Goal: Browse casually

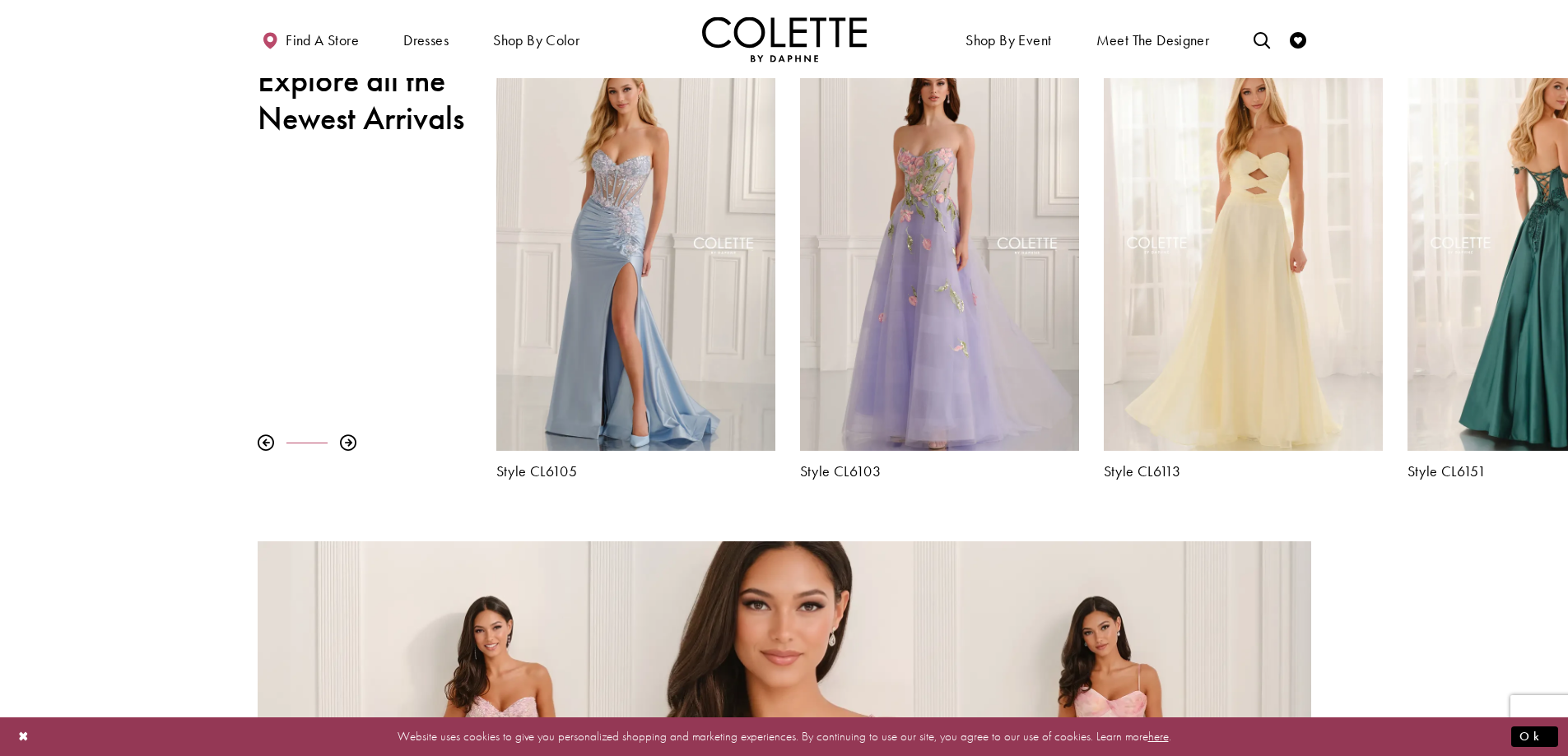
scroll to position [659, 0]
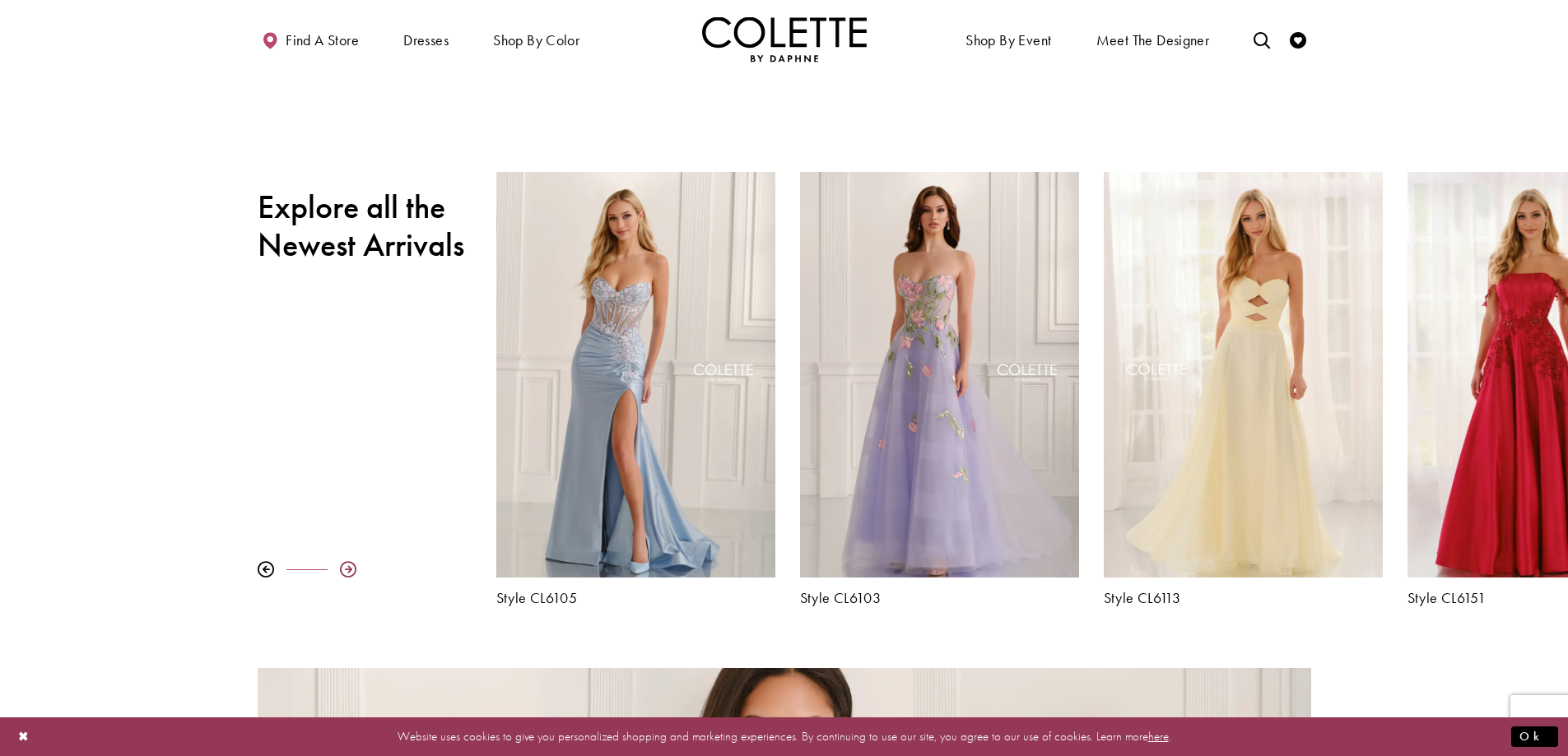
click at [344, 566] on div at bounding box center [348, 570] width 17 height 17
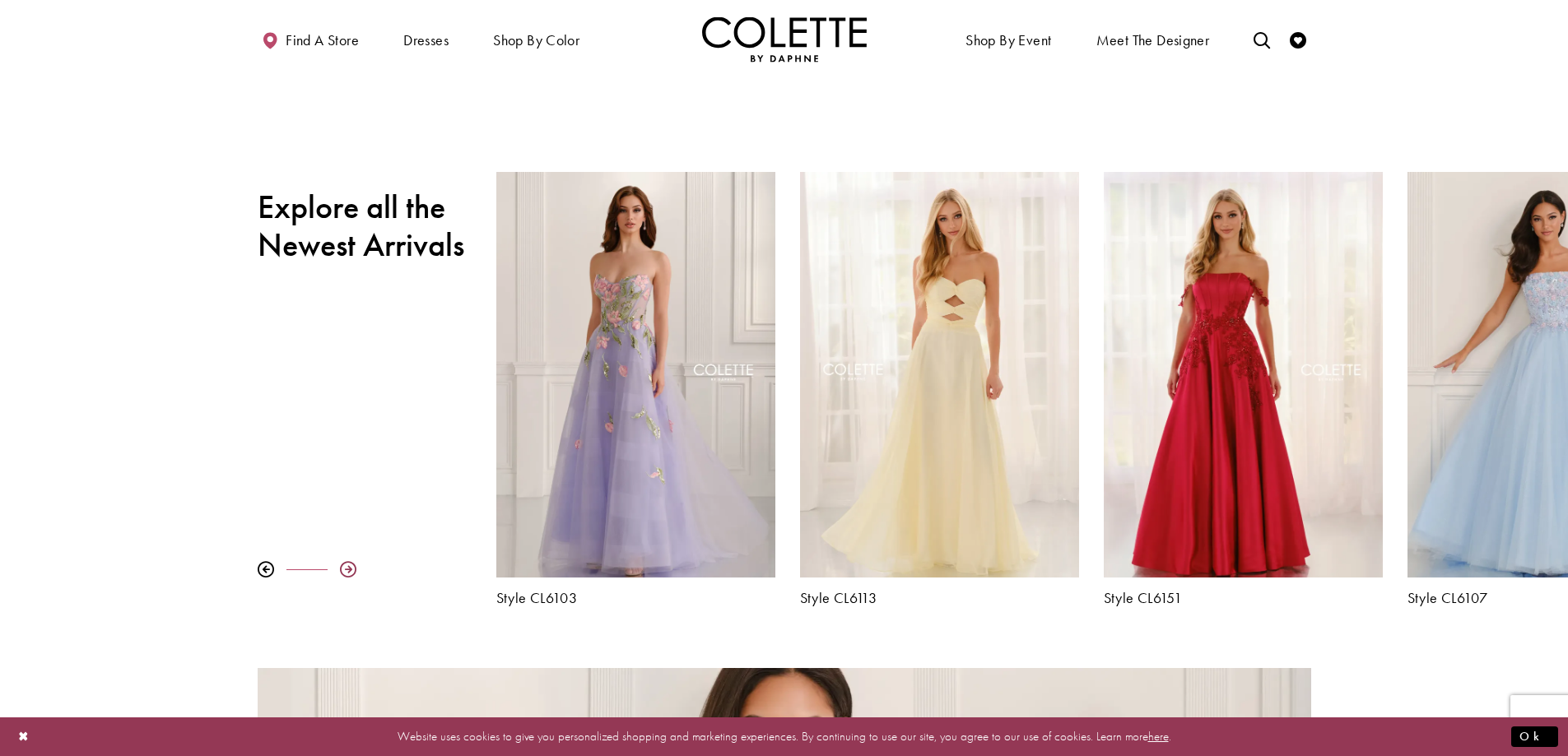
click at [344, 566] on div at bounding box center [348, 570] width 17 height 17
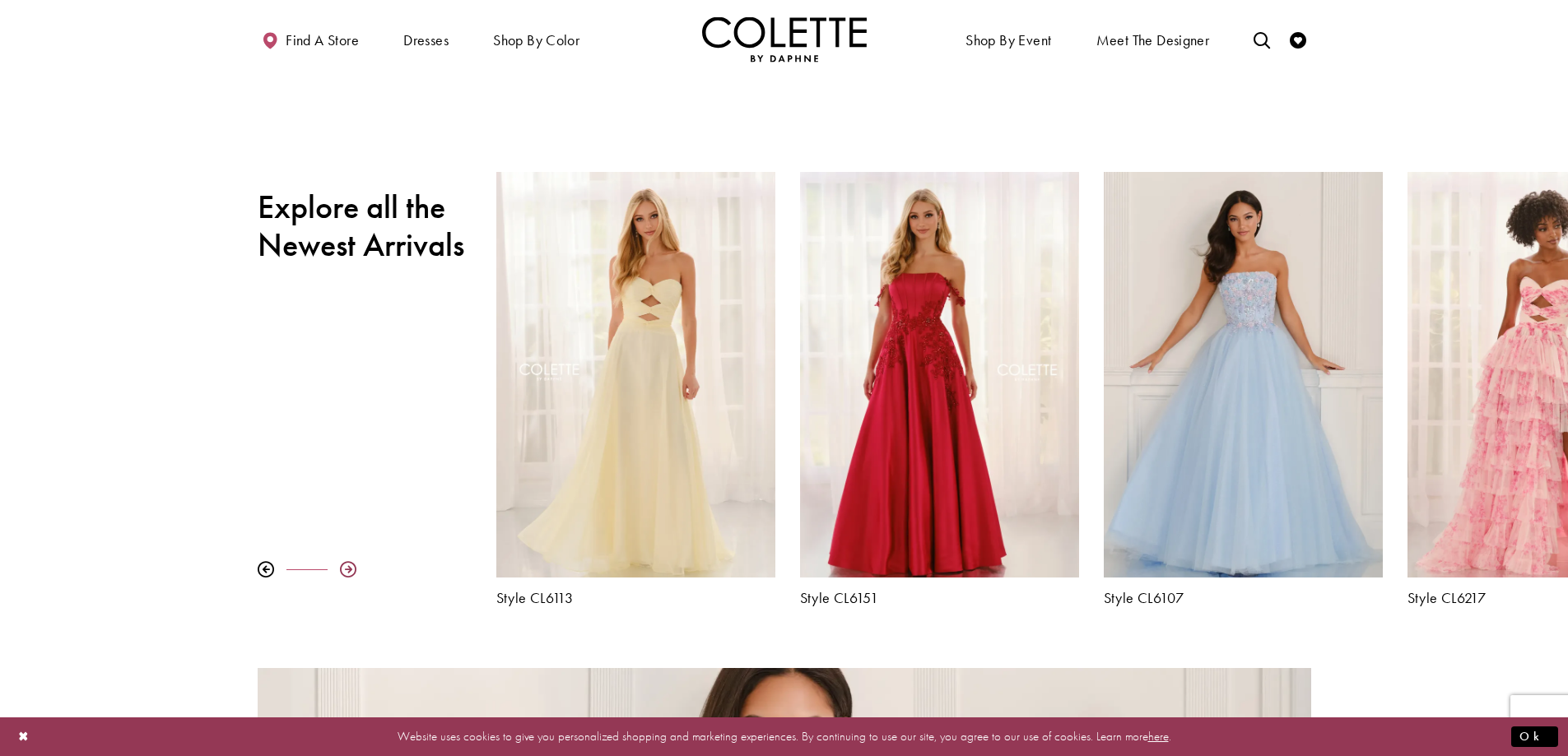
click at [344, 566] on div at bounding box center [348, 570] width 17 height 17
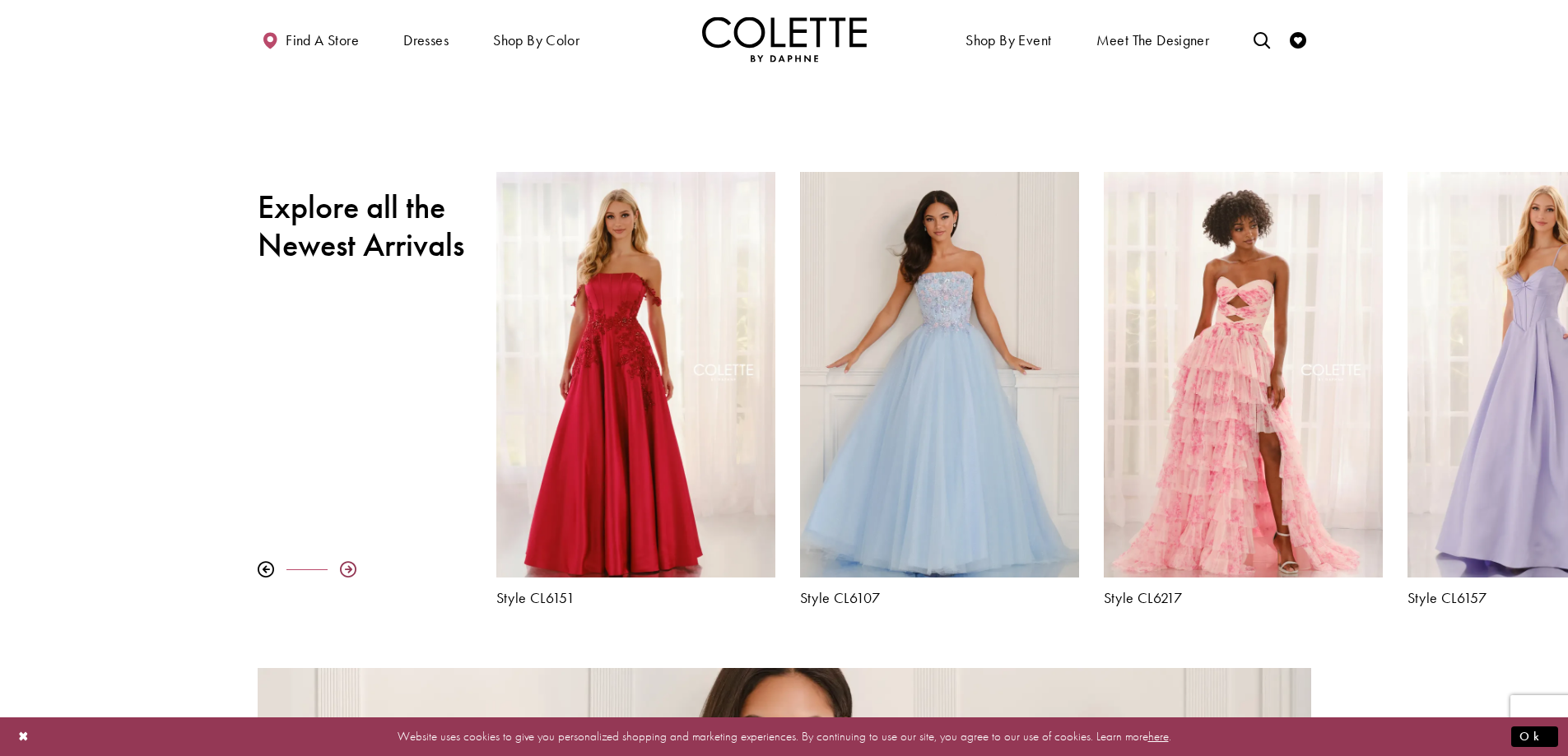
click at [344, 566] on div at bounding box center [348, 570] width 17 height 17
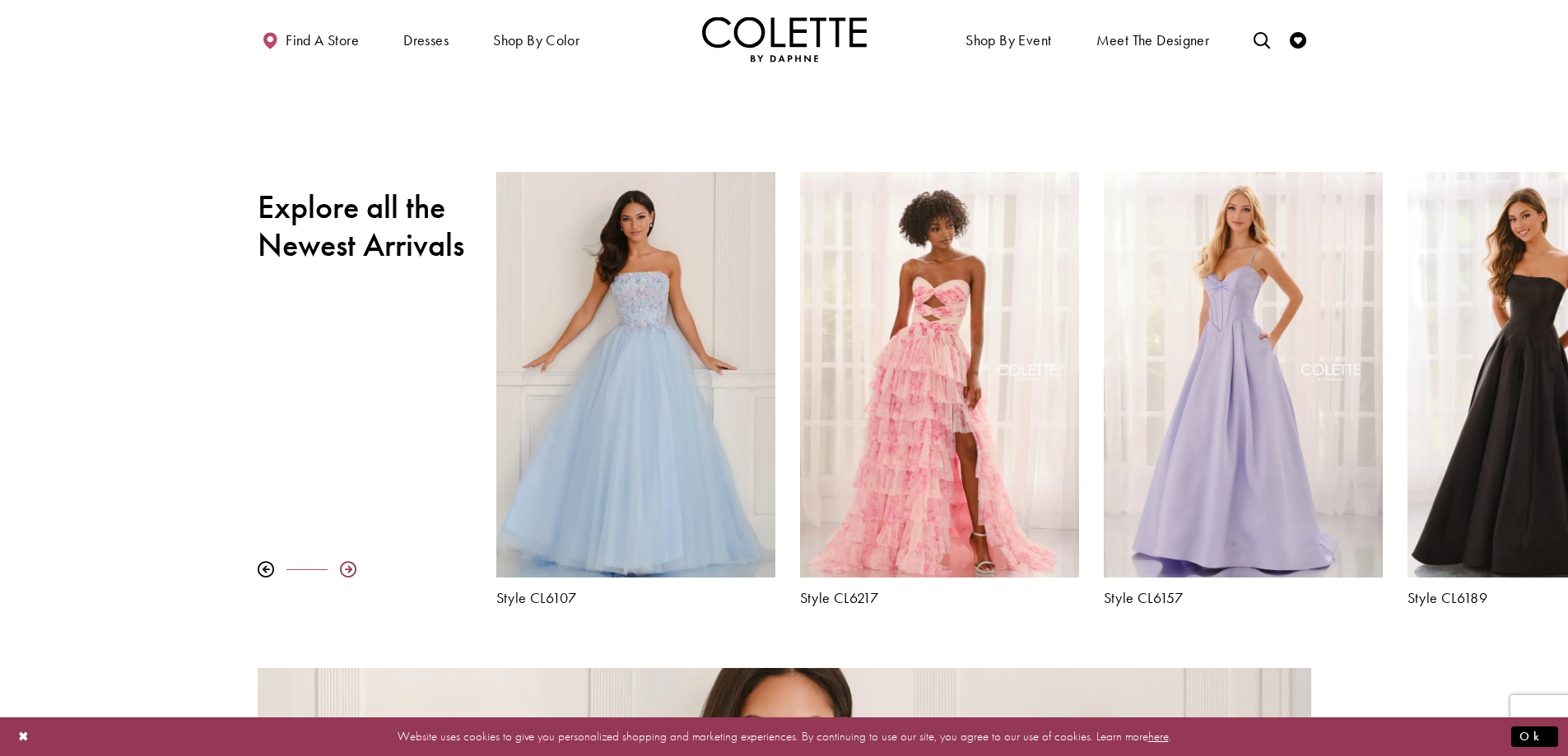
click at [342, 567] on div at bounding box center [348, 570] width 17 height 17
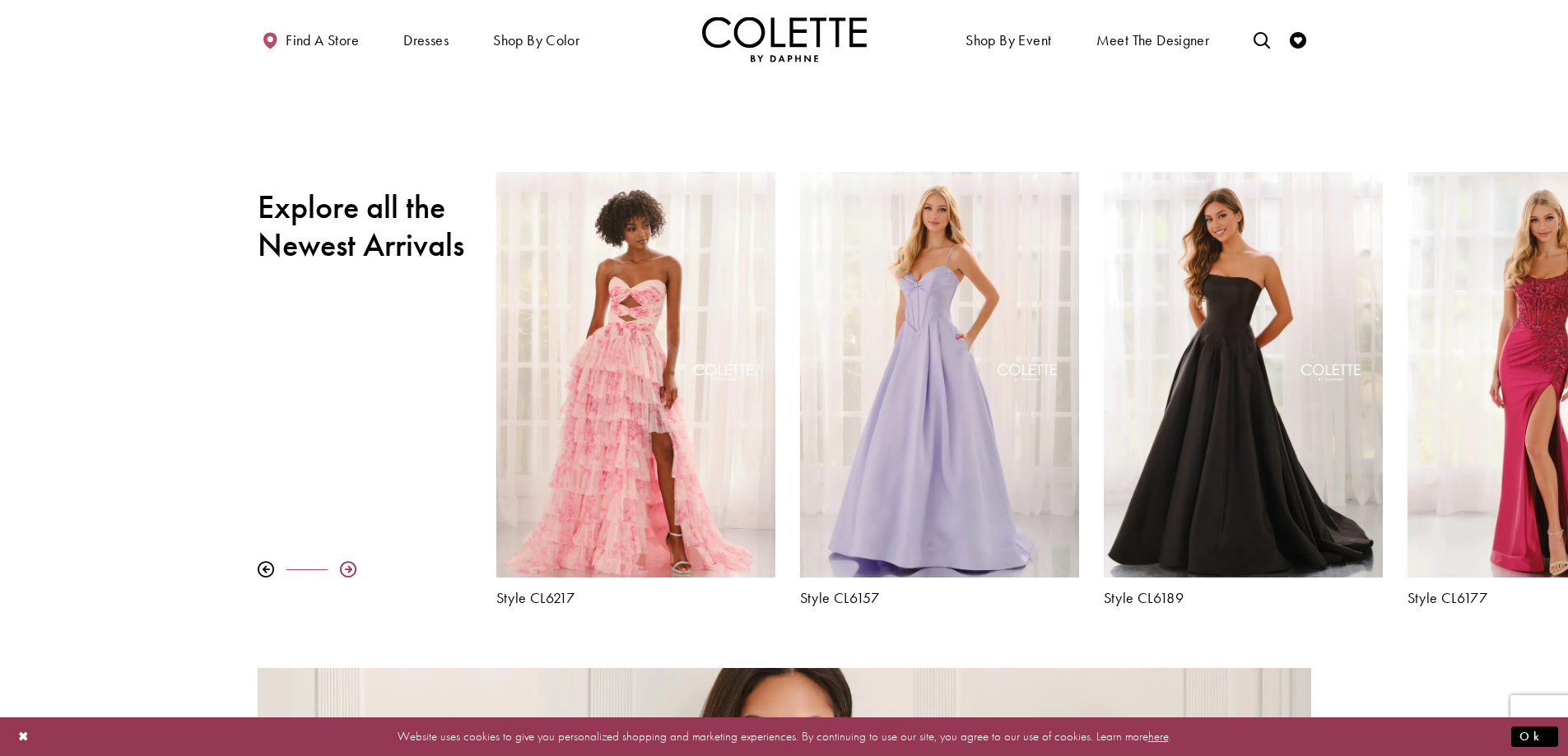
click at [342, 567] on div at bounding box center [348, 570] width 17 height 17
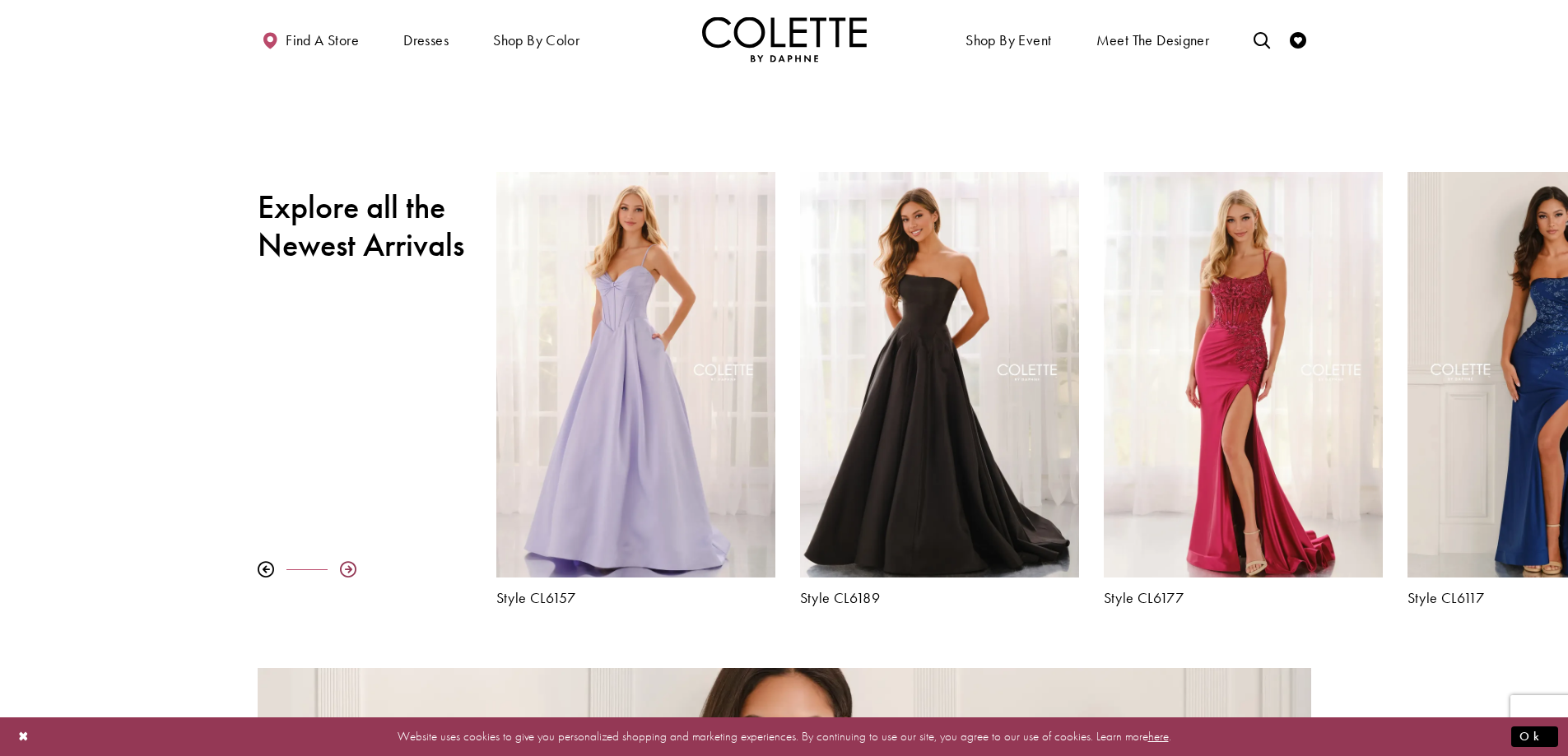
click at [342, 567] on div at bounding box center [348, 570] width 17 height 17
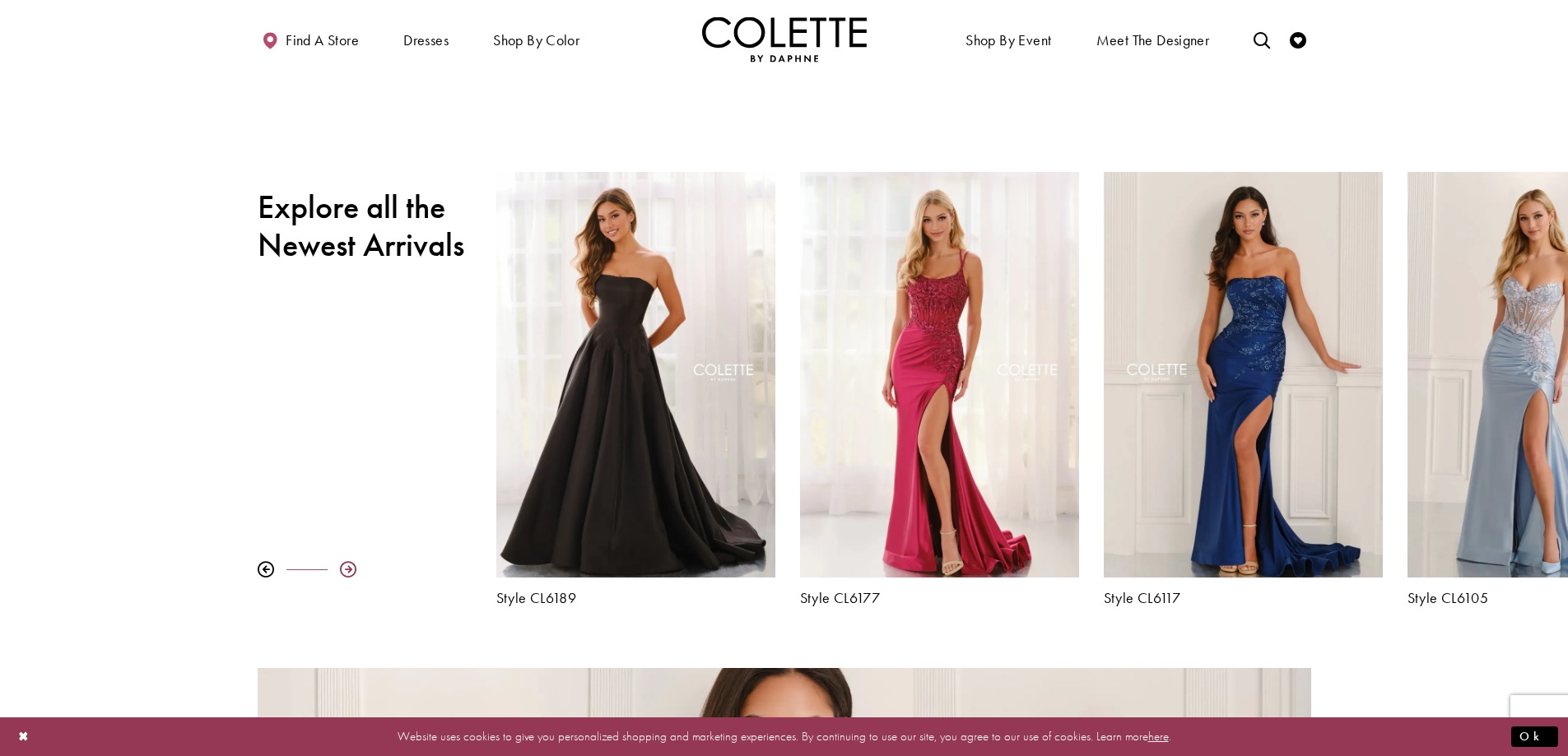
click at [342, 567] on div at bounding box center [348, 570] width 17 height 17
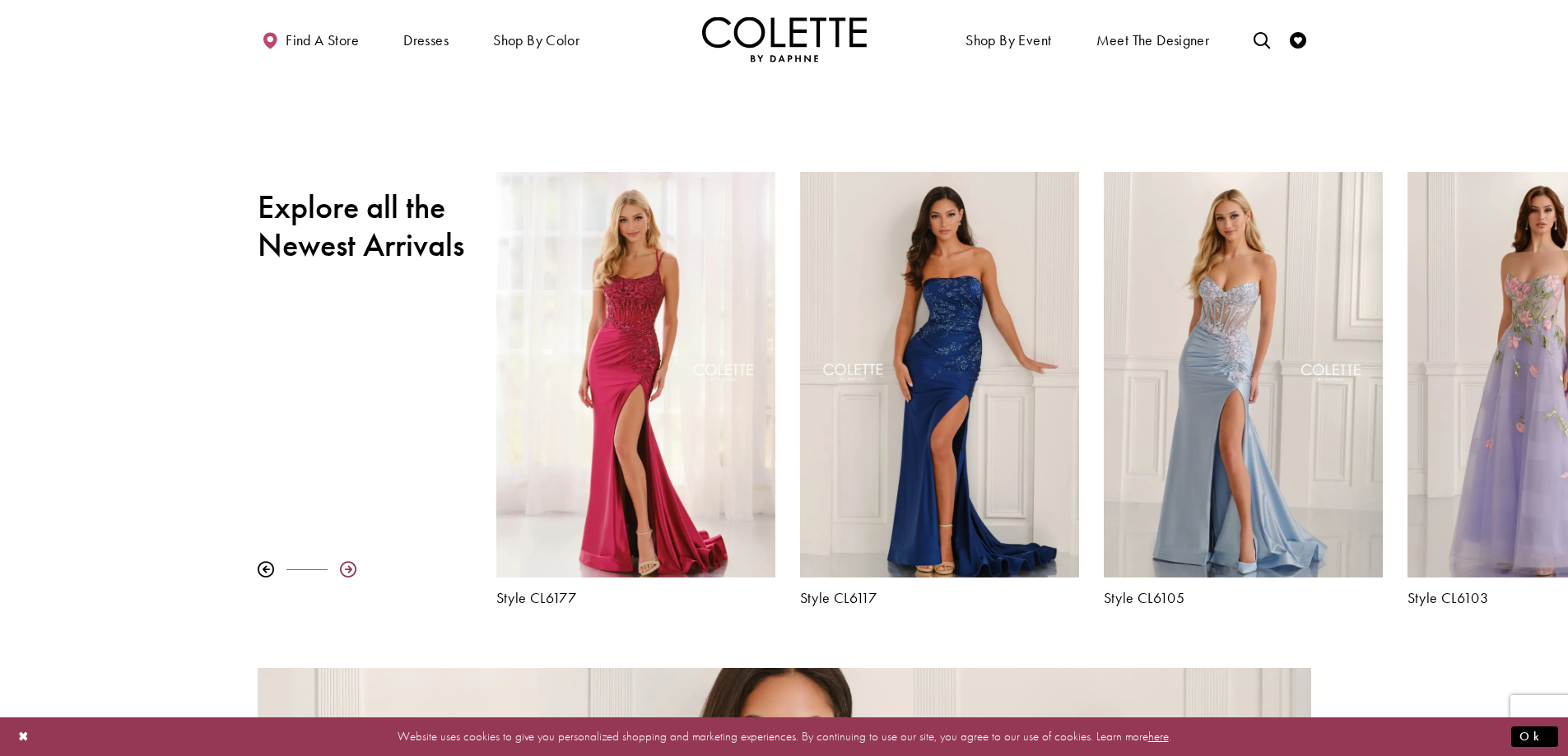
click at [342, 567] on div at bounding box center [348, 570] width 17 height 17
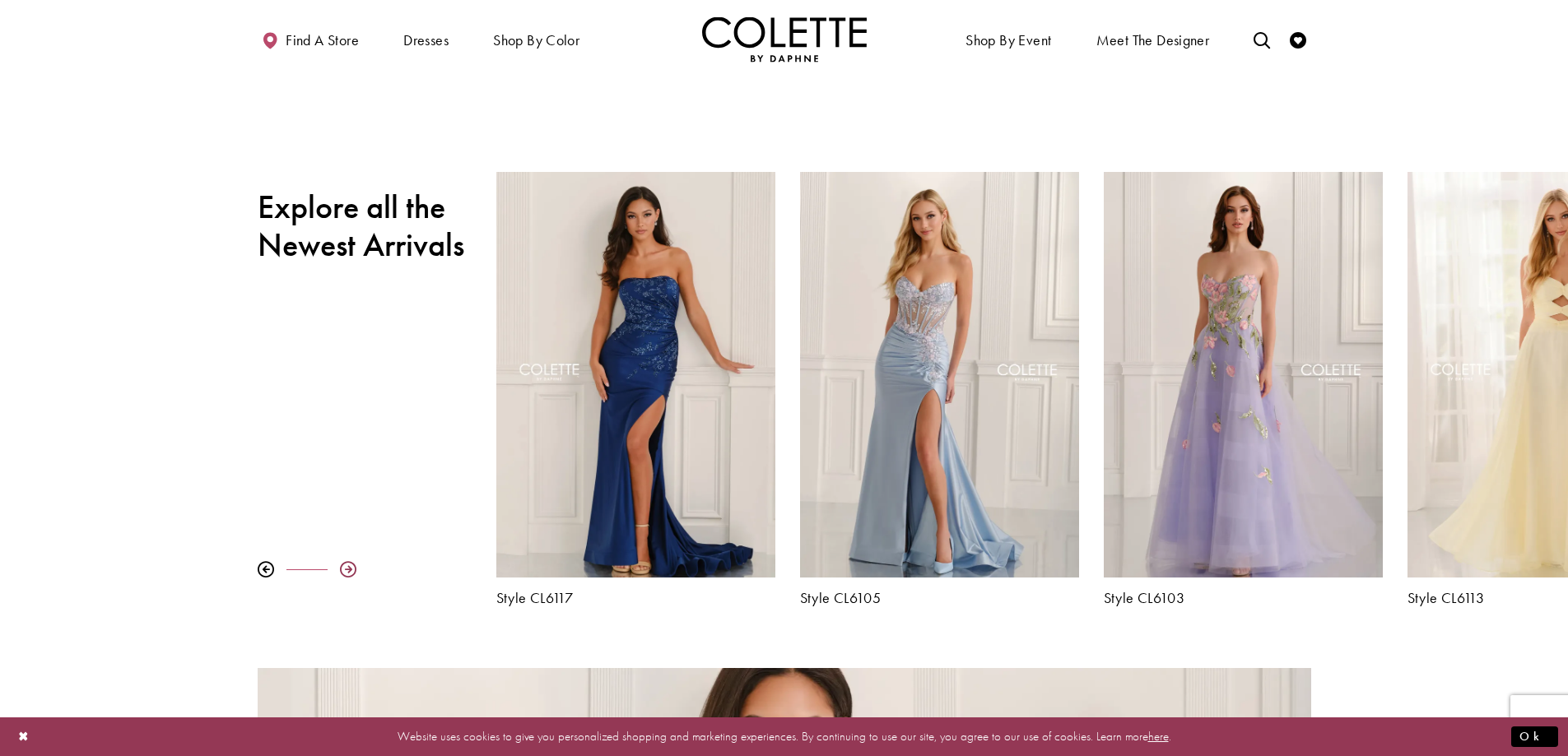
click at [342, 567] on div at bounding box center [348, 570] width 17 height 17
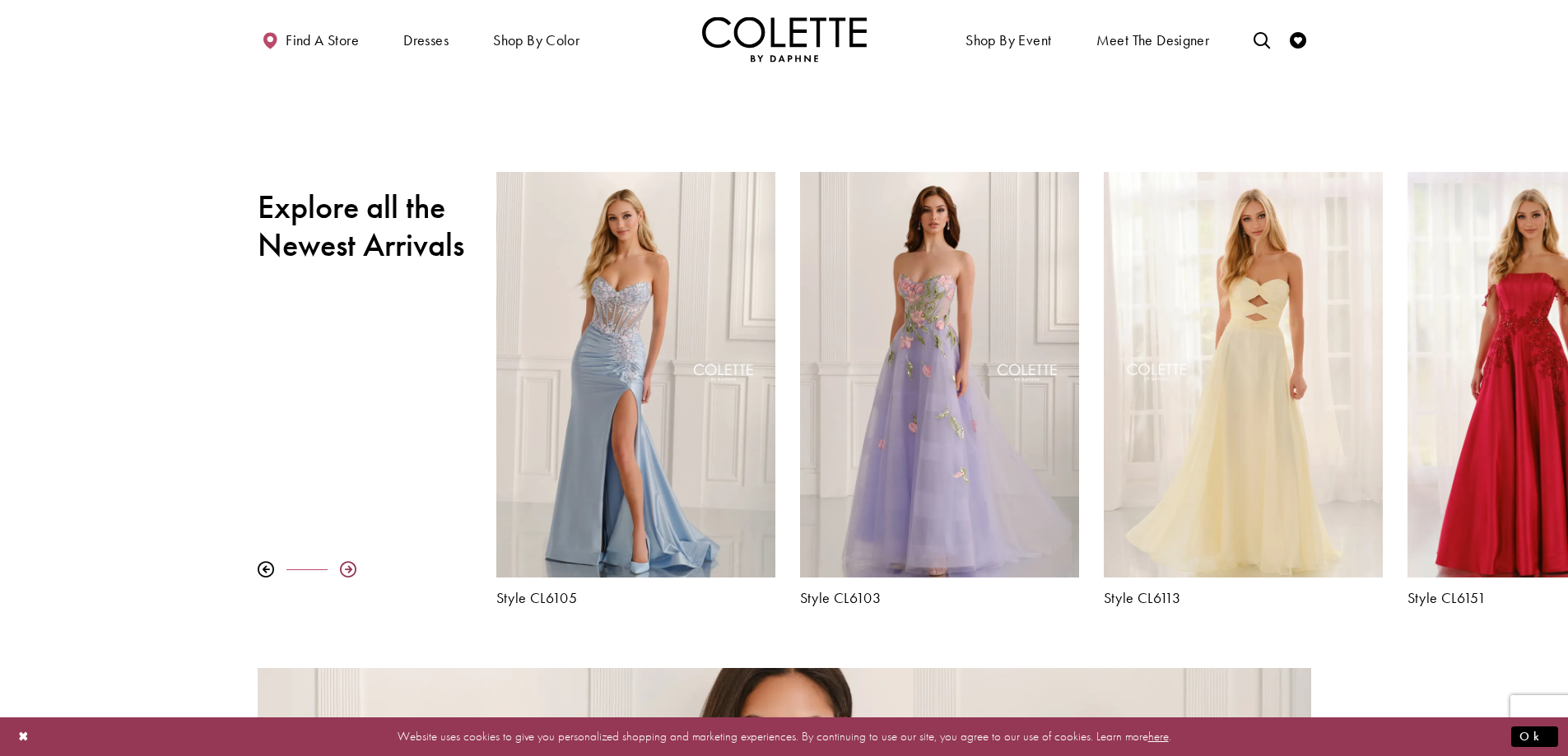
click at [341, 567] on div at bounding box center [348, 570] width 17 height 17
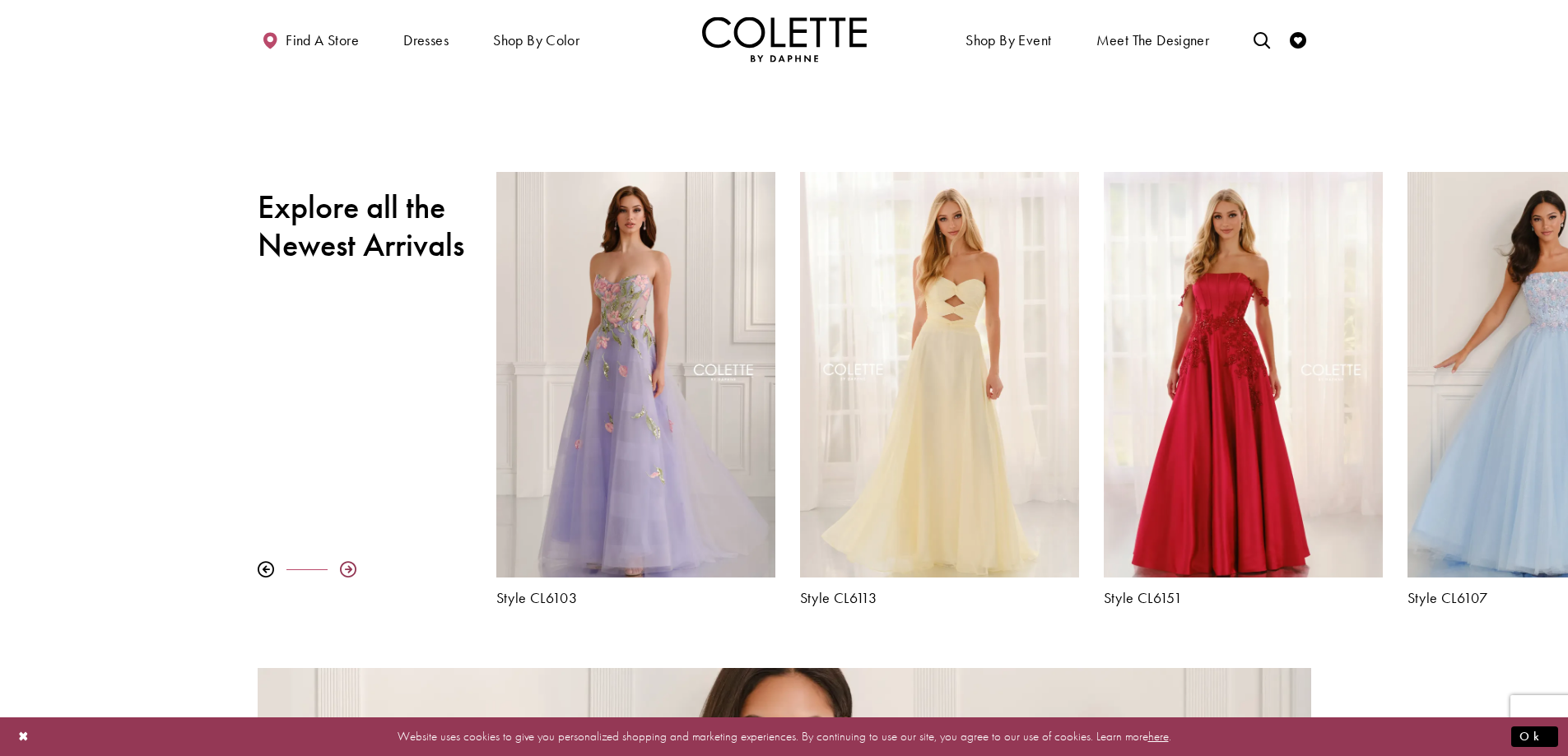
click at [341, 567] on div at bounding box center [348, 570] width 17 height 17
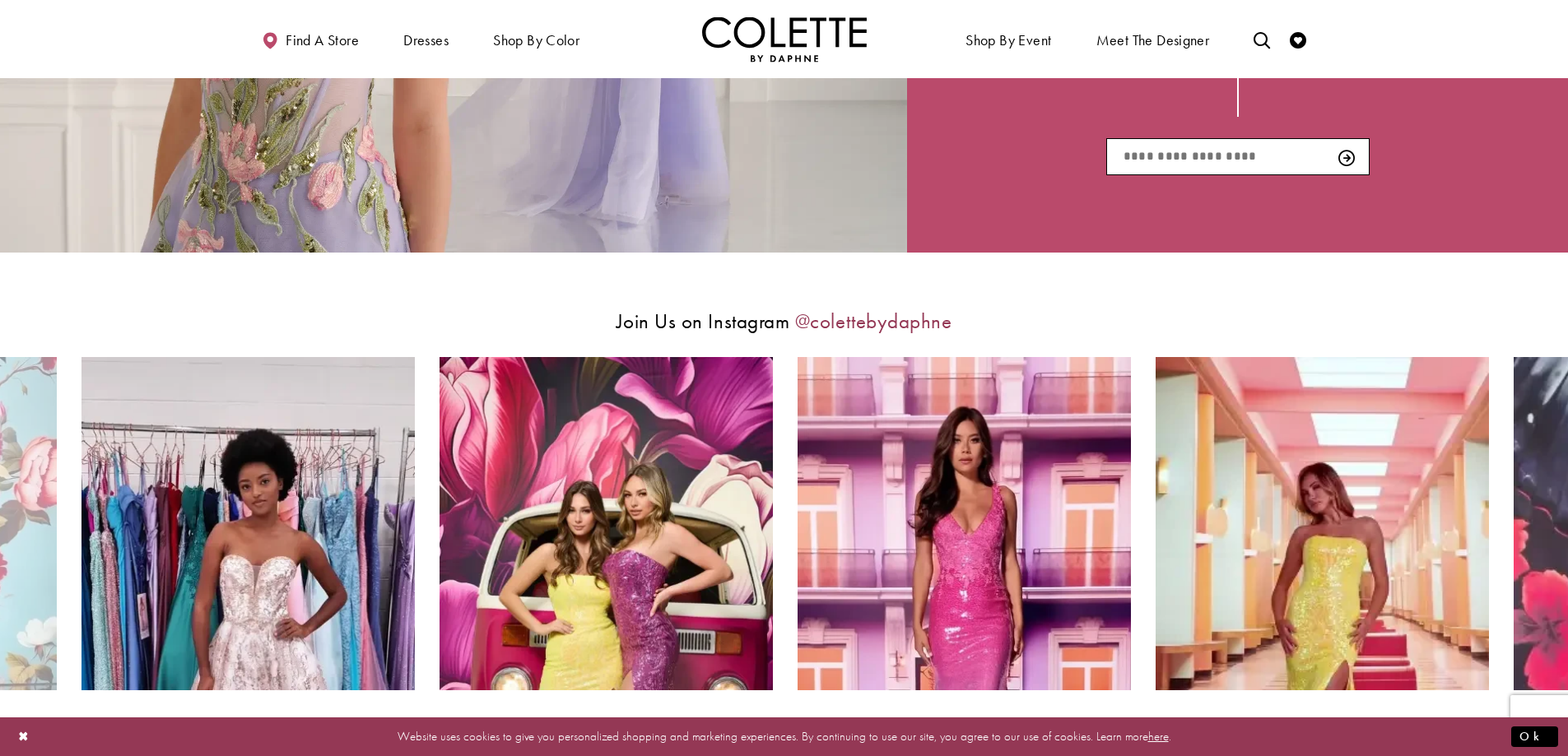
scroll to position [3292, 0]
